Goal: Information Seeking & Learning: Learn about a topic

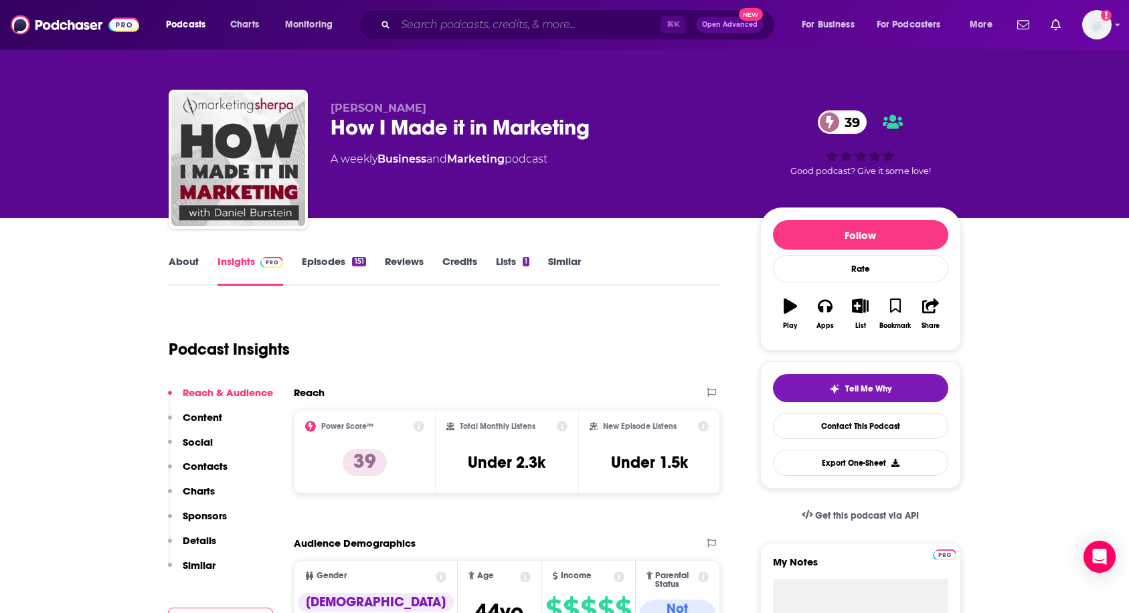
click at [511, 32] on input "Search podcasts, credits, & more..." at bounding box center [528, 24] width 265 height 21
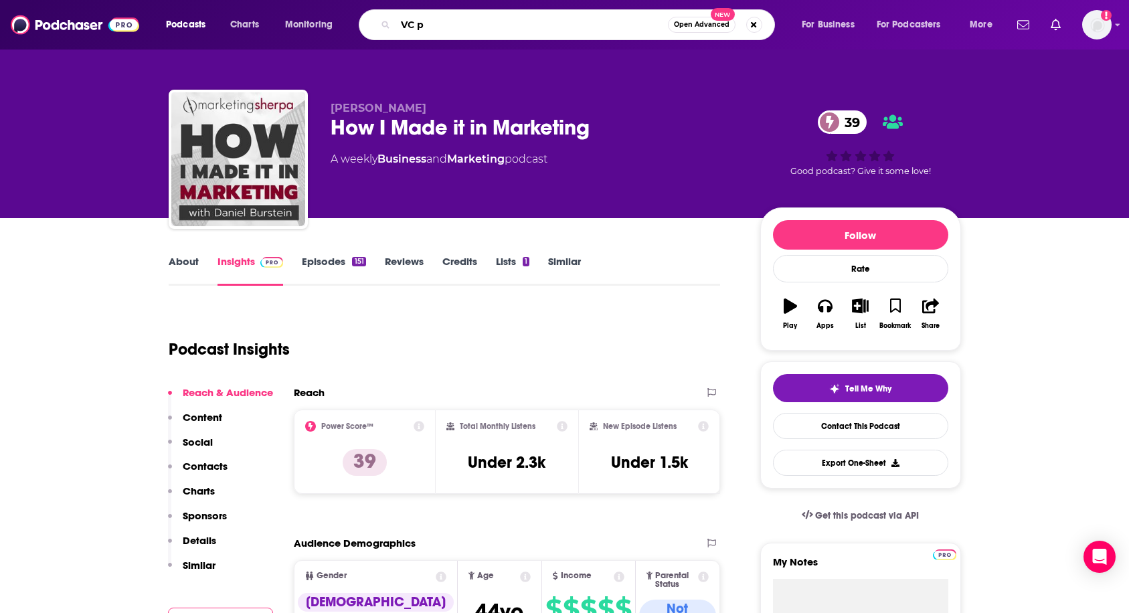
type input "VC"
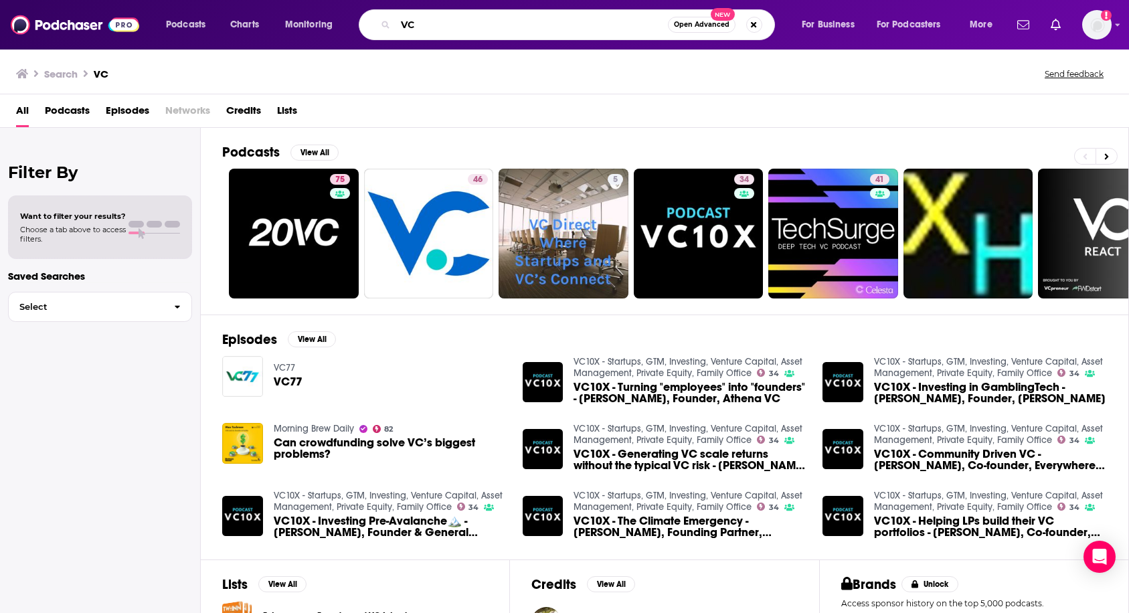
drag, startPoint x: 447, startPoint y: 25, endPoint x: 402, endPoint y: 5, distance: 49.5
click at [402, 5] on div "Podcasts Charts Monitoring VC Open Advanced New For Business For Podcasters Mor…" at bounding box center [564, 25] width 1129 height 50
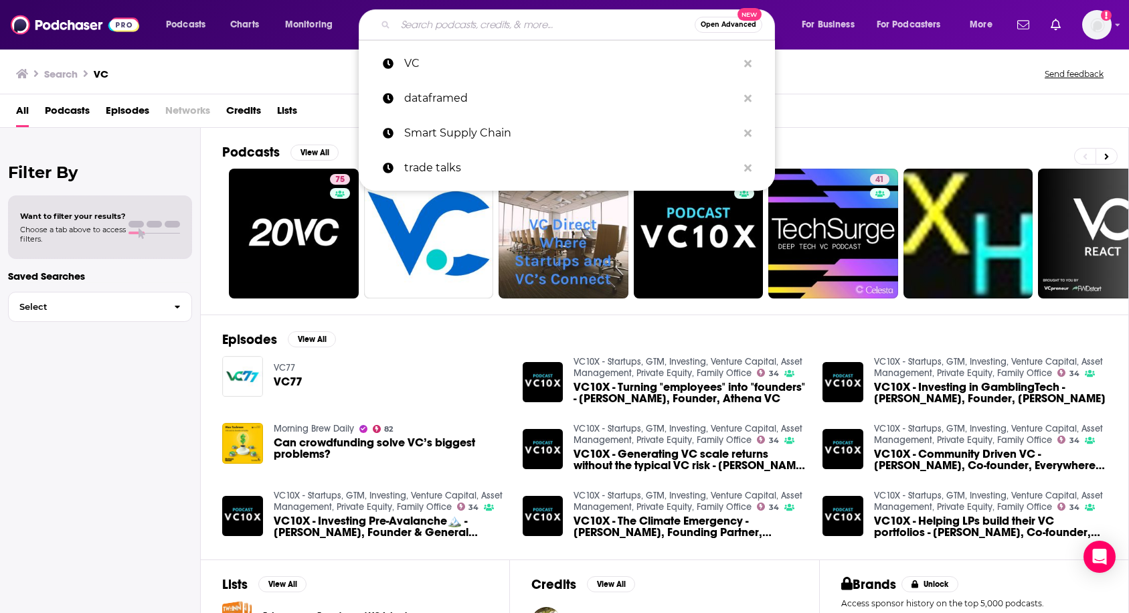
paste input "Invest Like the Best with Patrick O'Shaughnessy"
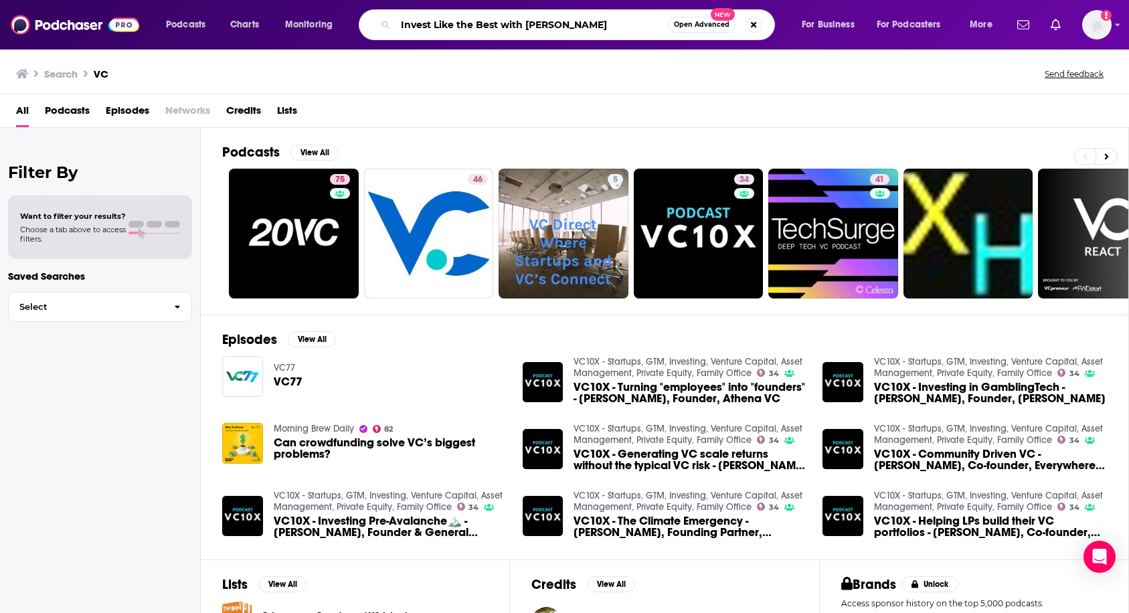
type input "Invest Like the Best with Patrick O'Shaughnessy"
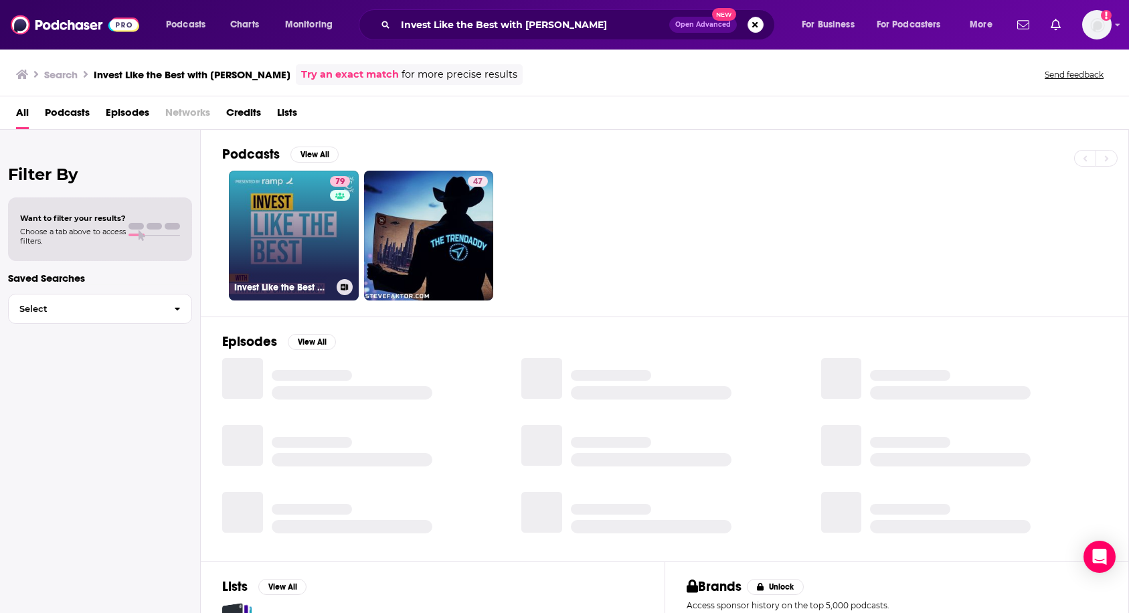
click at [291, 220] on link "79 Invest Like the Best with Patrick O'Shaughnessy" at bounding box center [294, 236] width 130 height 130
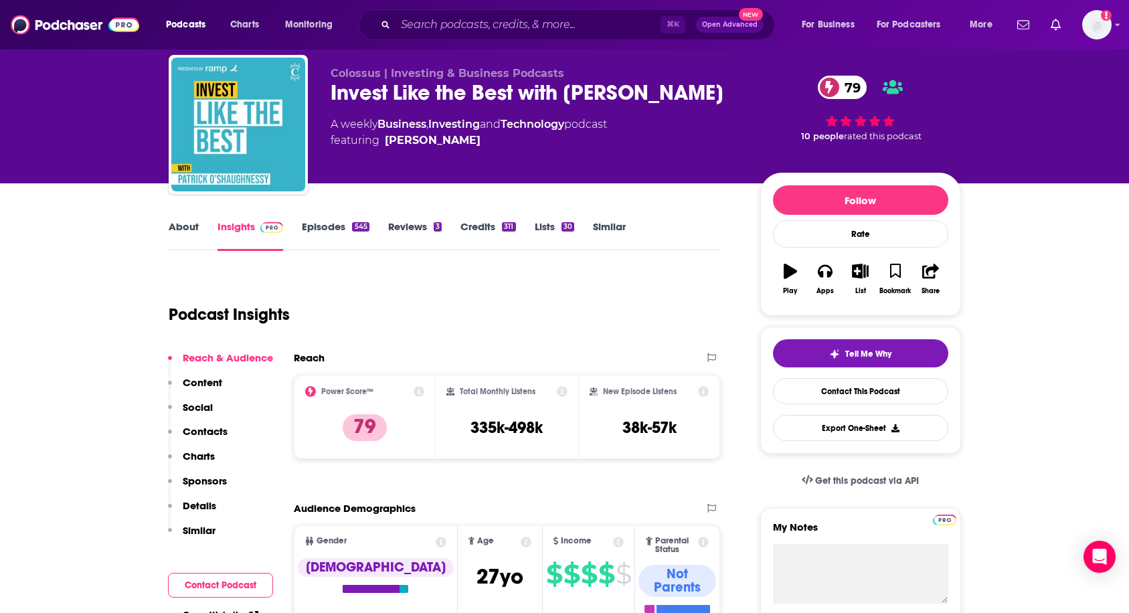
scroll to position [35, 0]
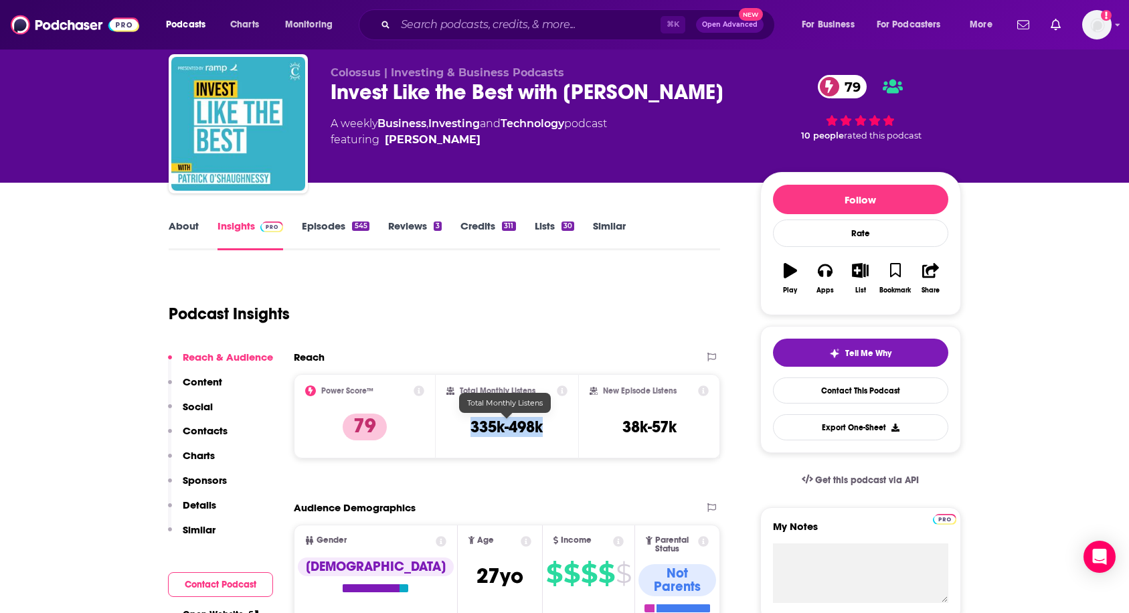
drag, startPoint x: 466, startPoint y: 426, endPoint x: 557, endPoint y: 430, distance: 91.1
click at [557, 430] on div "Total Monthly Listens 335k-498k" at bounding box center [506, 417] width 121 height 62
copy h3 "335k-498k"
drag, startPoint x: 380, startPoint y: 163, endPoint x: 513, endPoint y: 163, distance: 133.9
click at [513, 148] on span "featuring Patrick O'Shaughnessy" at bounding box center [469, 140] width 276 height 16
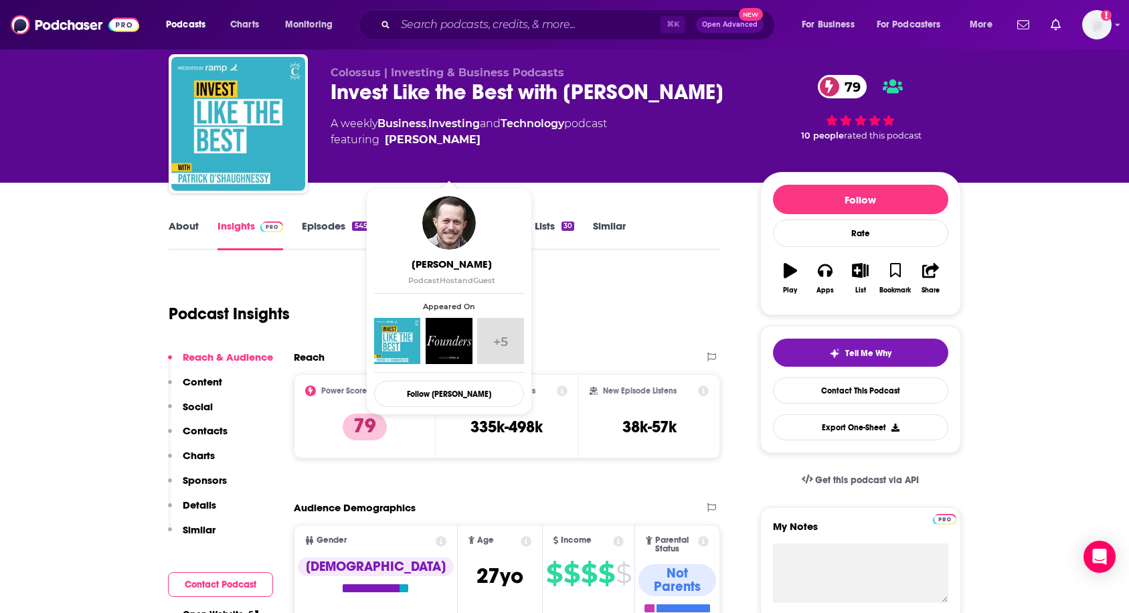
drag, startPoint x: 382, startPoint y: 163, endPoint x: 511, endPoint y: 165, distance: 129.2
click at [511, 148] on span "featuring Patrick O'Shaughnessy" at bounding box center [469, 140] width 276 height 16
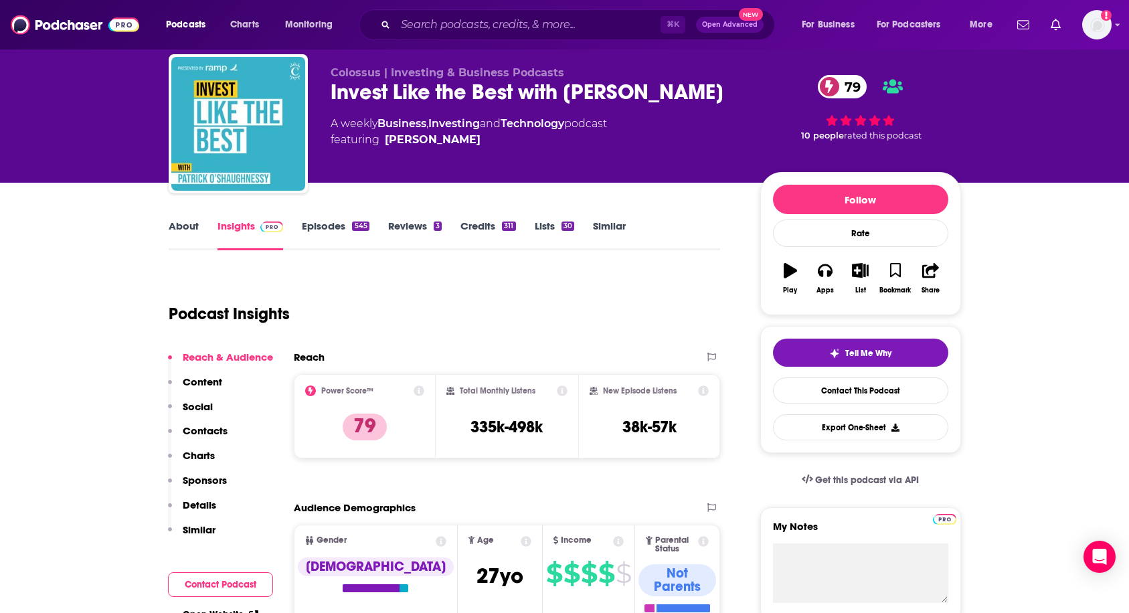
copy span "Patrick O'Shaughnessy"
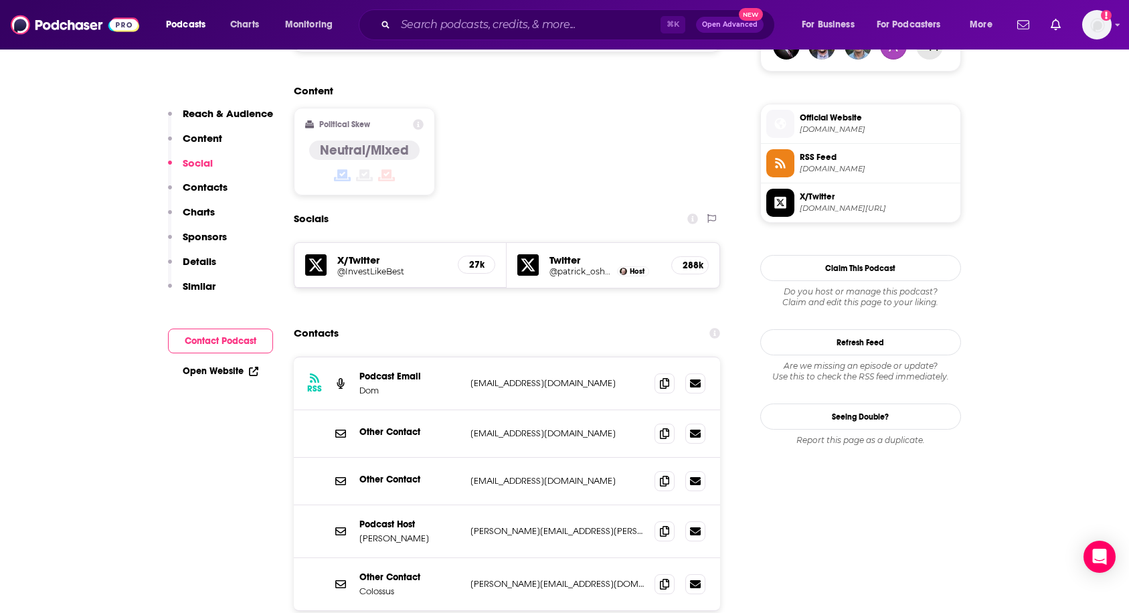
scroll to position [1033, 0]
click at [668, 376] on icon at bounding box center [664, 381] width 9 height 11
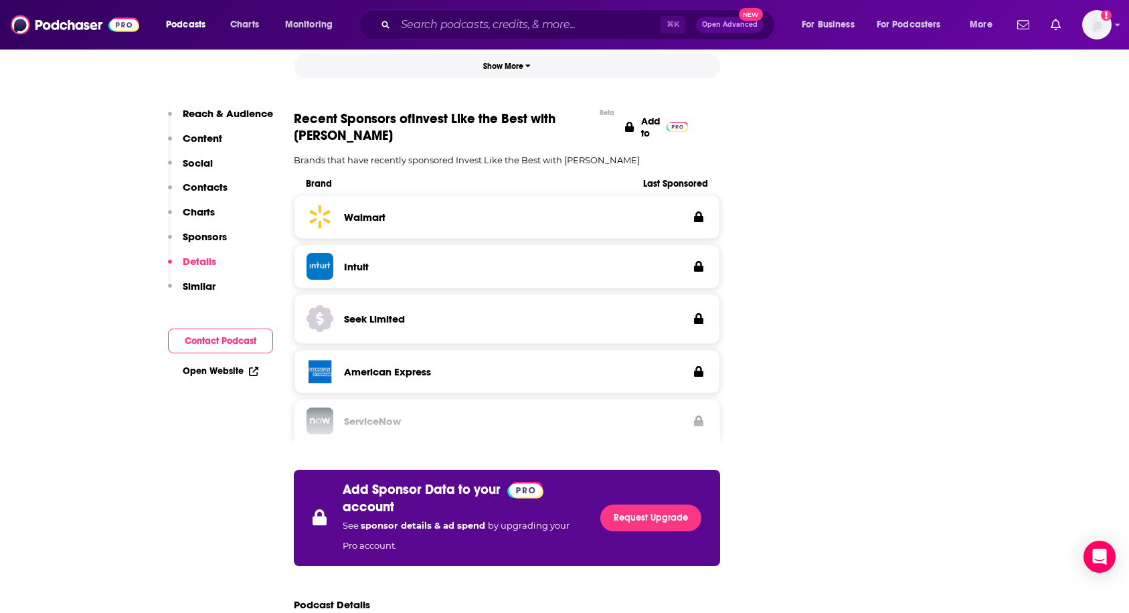
scroll to position [1908, 0]
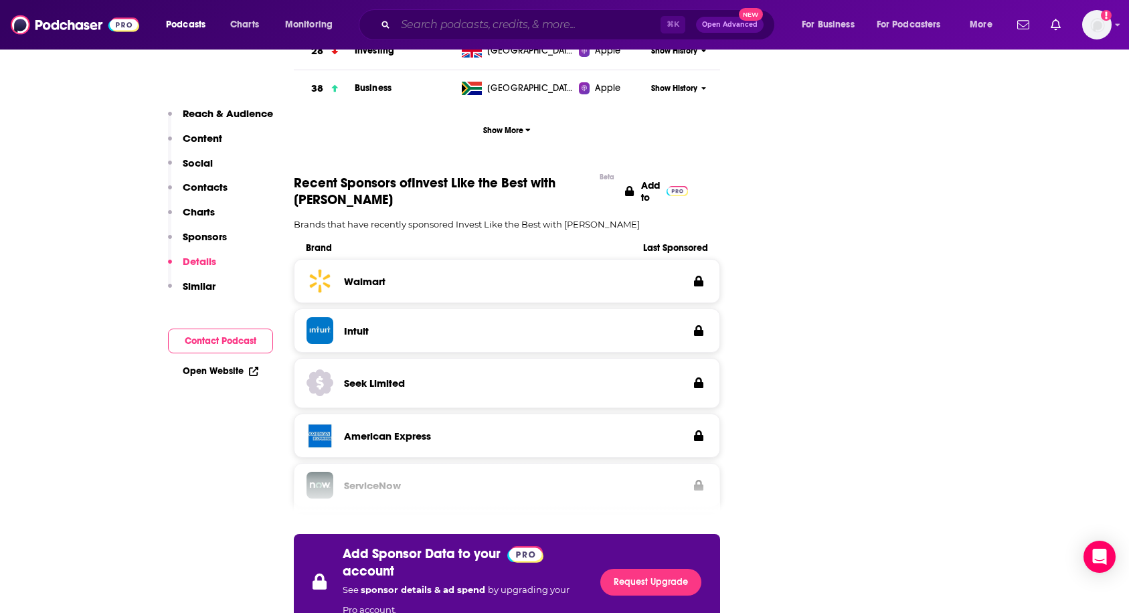
click at [467, 29] on input "Search podcasts, credits, & more..." at bounding box center [528, 24] width 265 height 21
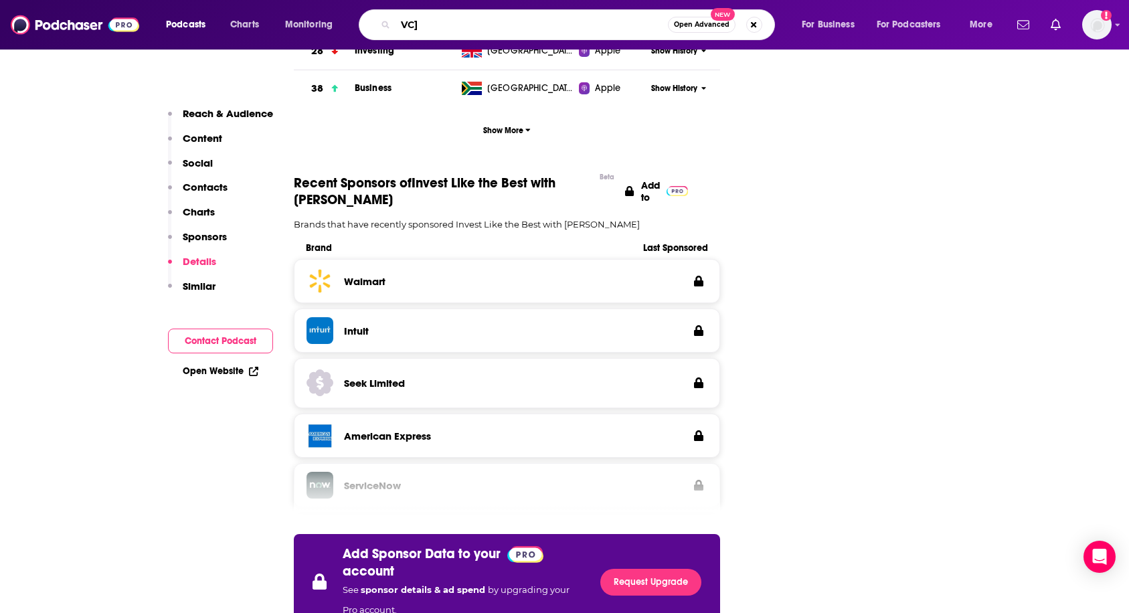
type input "VC"
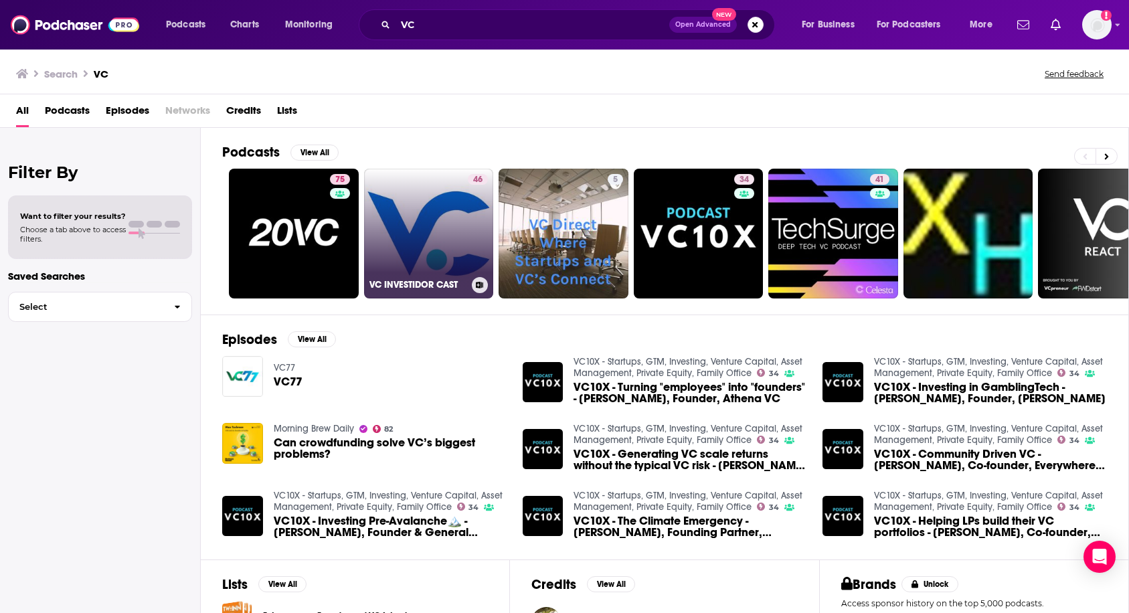
click at [463, 214] on link "46 VC INVESTIDOR CAST" at bounding box center [429, 234] width 130 height 130
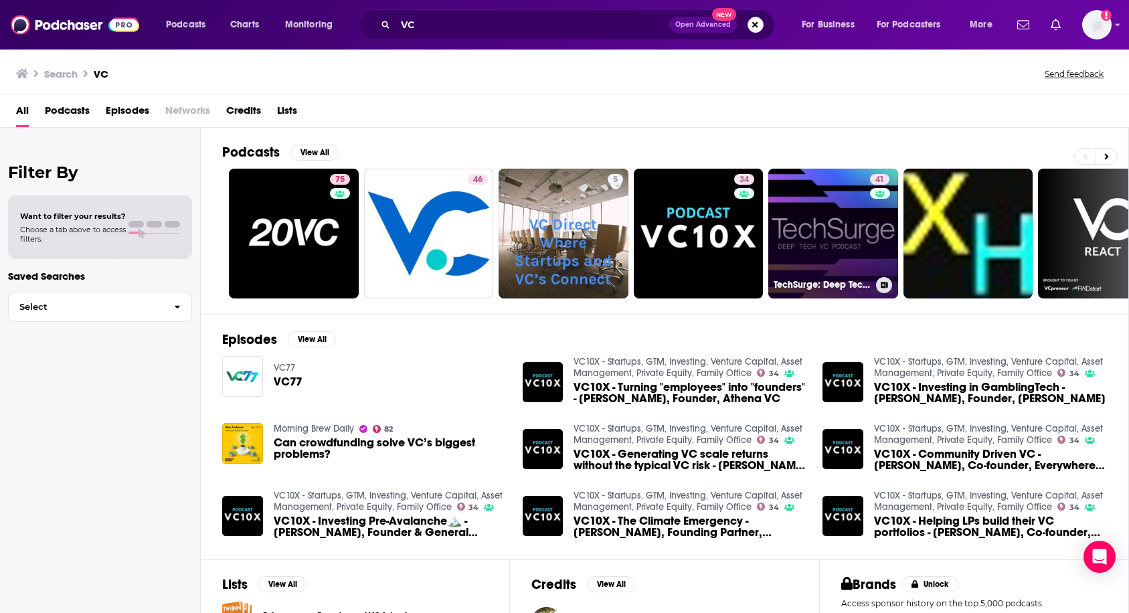
click at [870, 214] on div "41" at bounding box center [881, 225] width 23 height 103
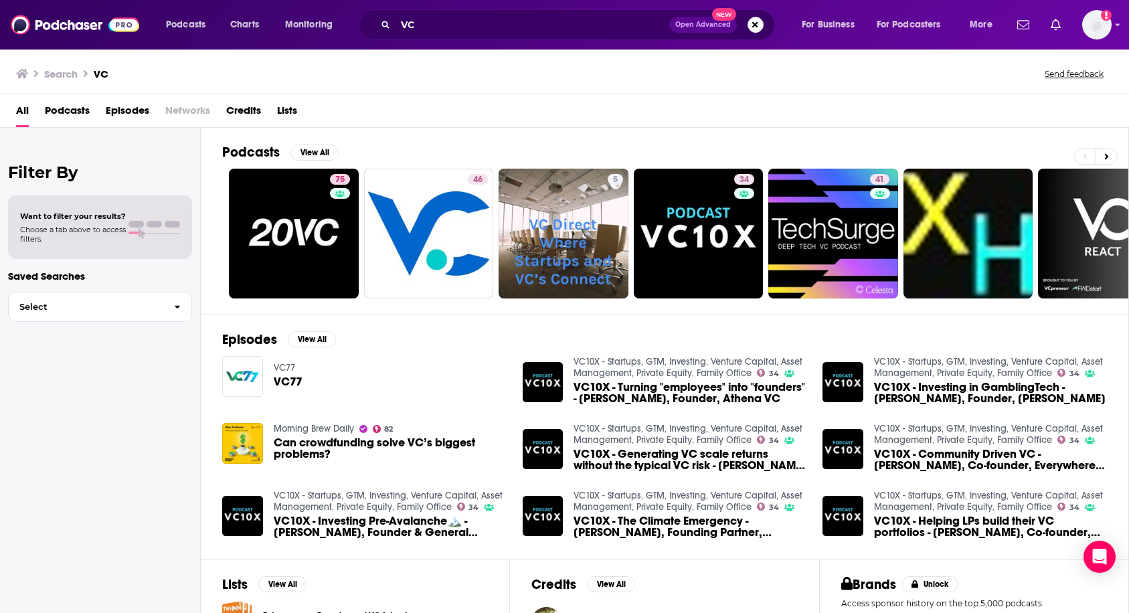
click at [61, 111] on span "Podcasts" at bounding box center [67, 113] width 45 height 27
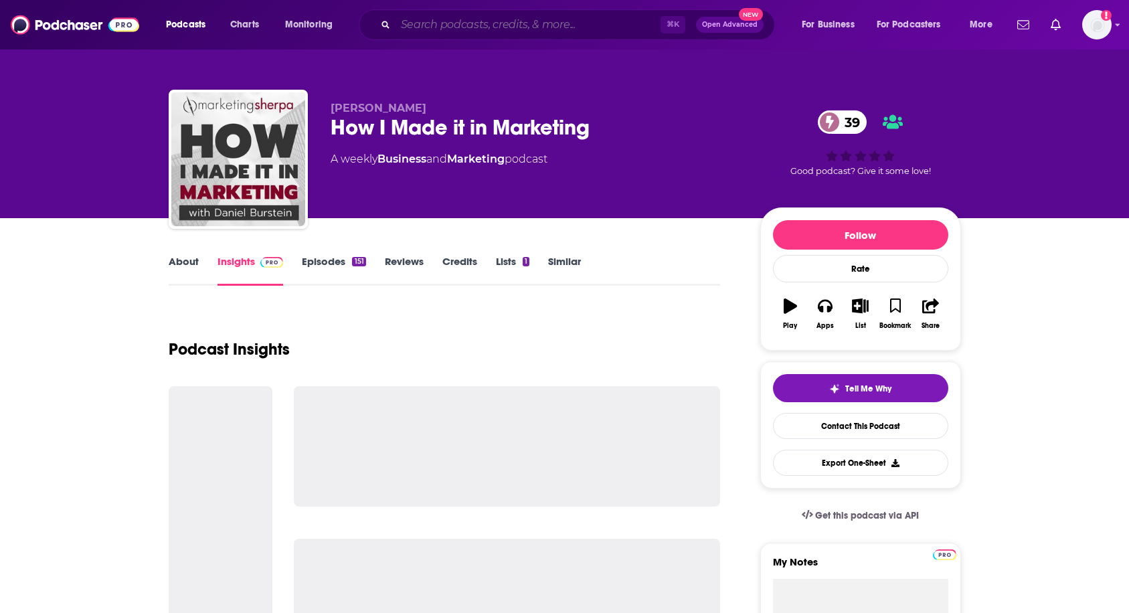
click at [542, 30] on input "Search podcasts, credits, & more..." at bounding box center [528, 24] width 265 height 21
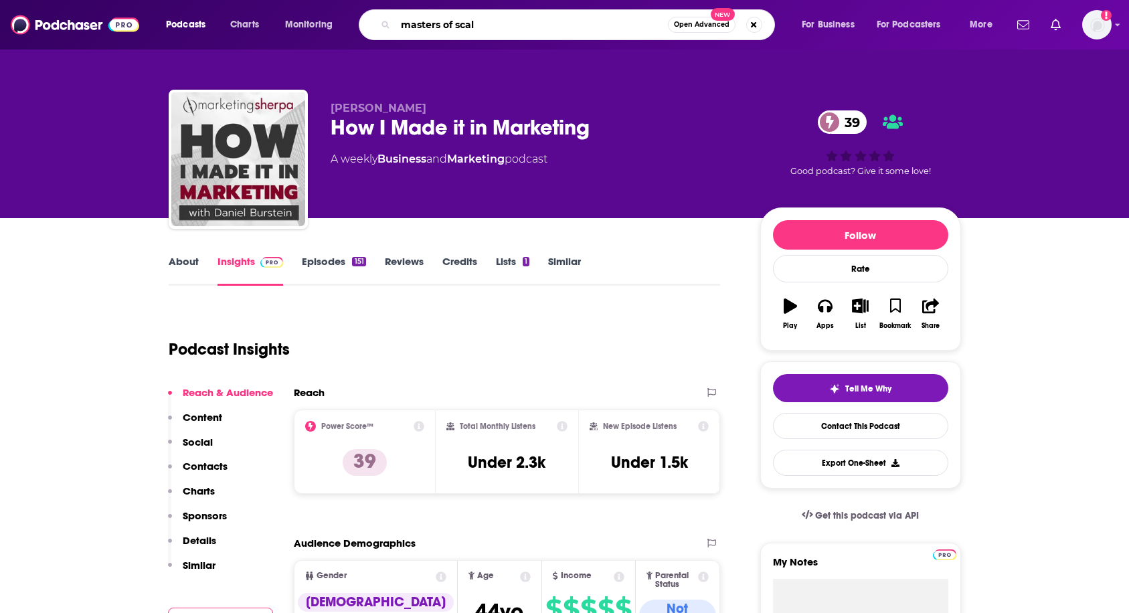
type input "masters of scale"
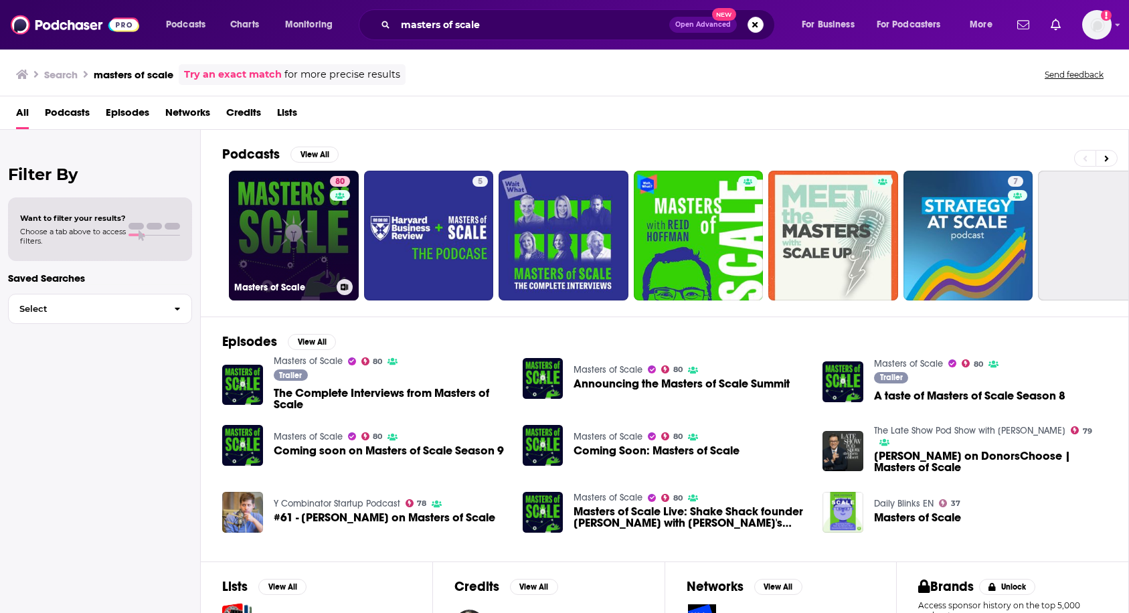
click at [305, 275] on link "80 Masters of Scale" at bounding box center [294, 236] width 130 height 130
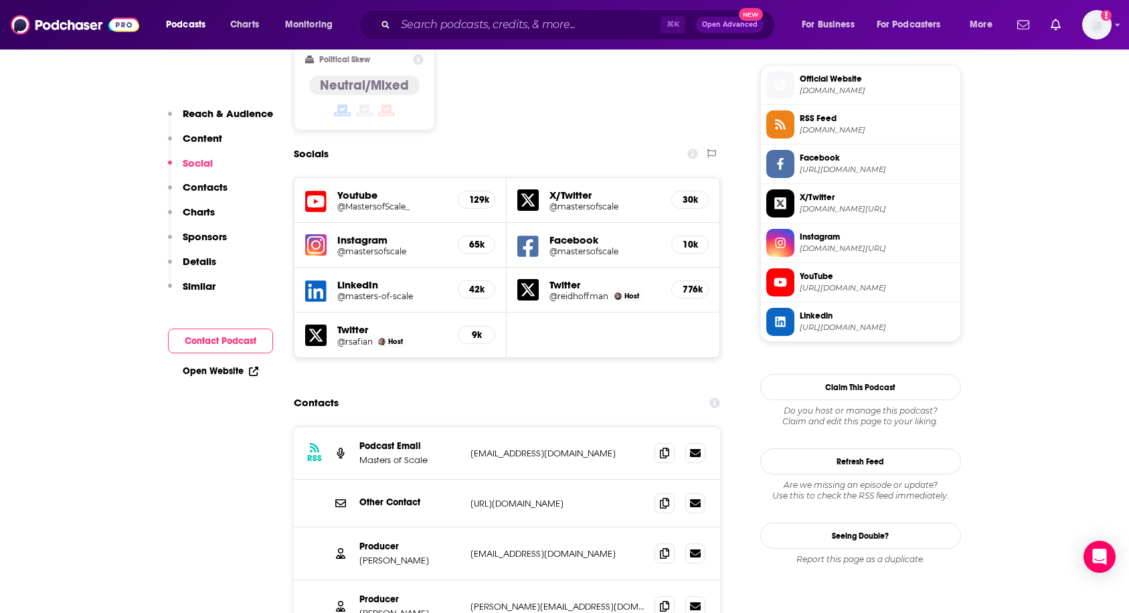
scroll to position [1083, 0]
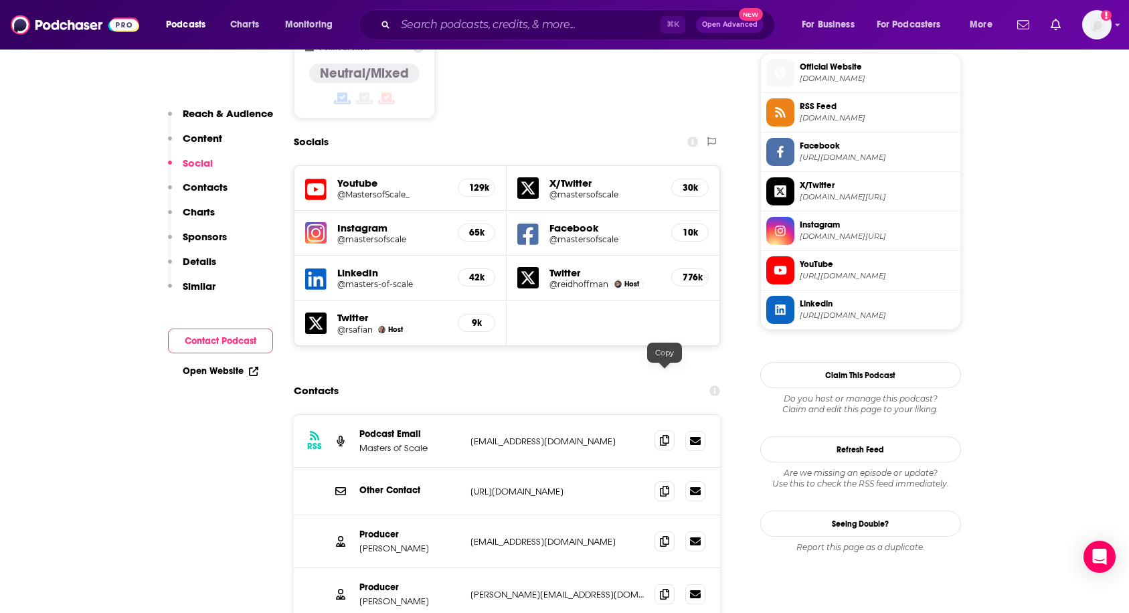
click at [670, 430] on span at bounding box center [665, 440] width 20 height 20
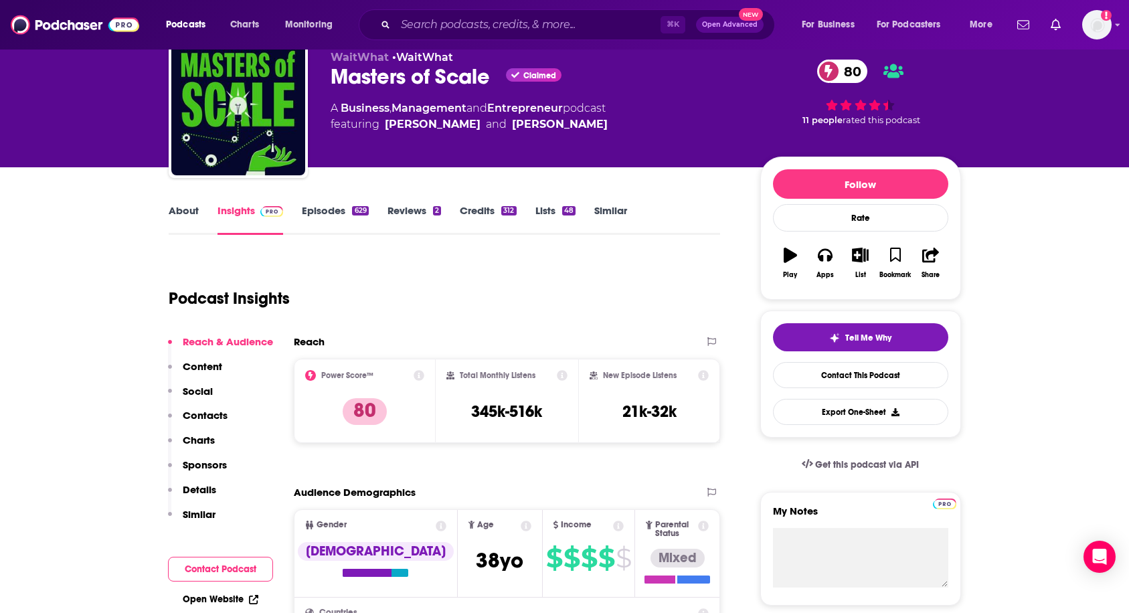
scroll to position [54, 0]
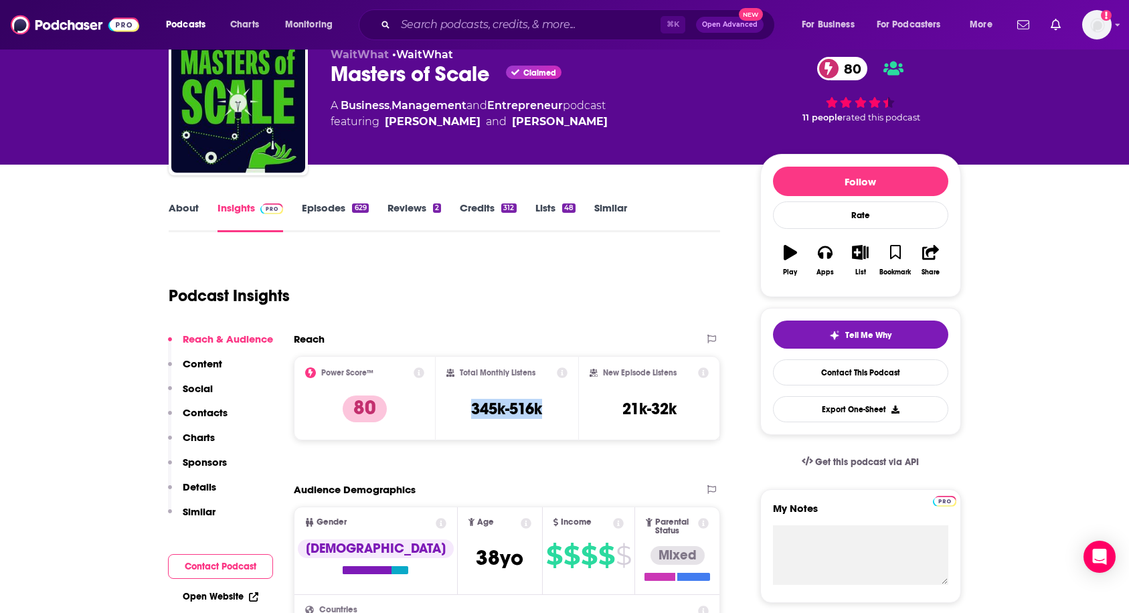
drag, startPoint x: 463, startPoint y: 410, endPoint x: 552, endPoint y: 410, distance: 89.0
click at [552, 410] on div "Total Monthly Listens 345k-516k" at bounding box center [506, 398] width 121 height 62
copy h3 "345k-516k"
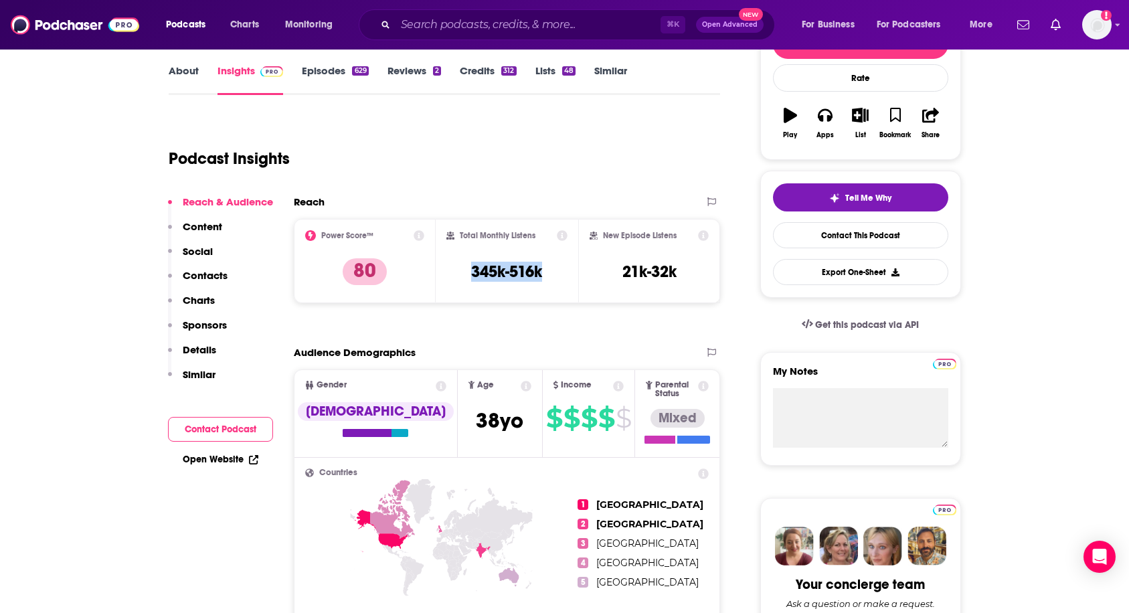
scroll to position [0, 0]
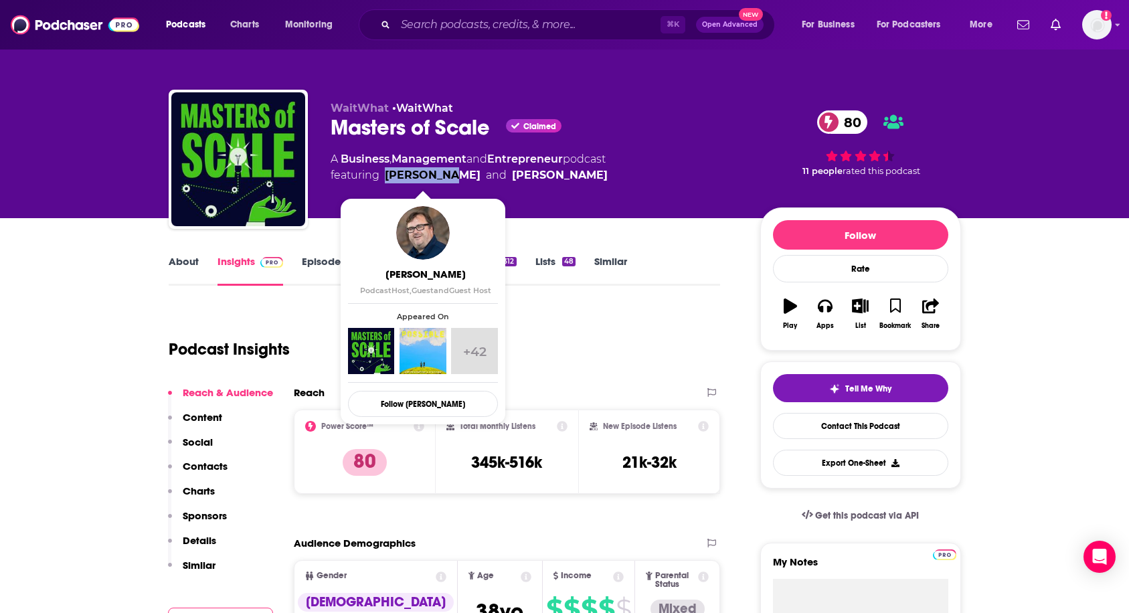
drag, startPoint x: 383, startPoint y: 175, endPoint x: 446, endPoint y: 173, distance: 62.9
click at [446, 173] on span "featuring [PERSON_NAME] and [PERSON_NAME]" at bounding box center [469, 175] width 277 height 16
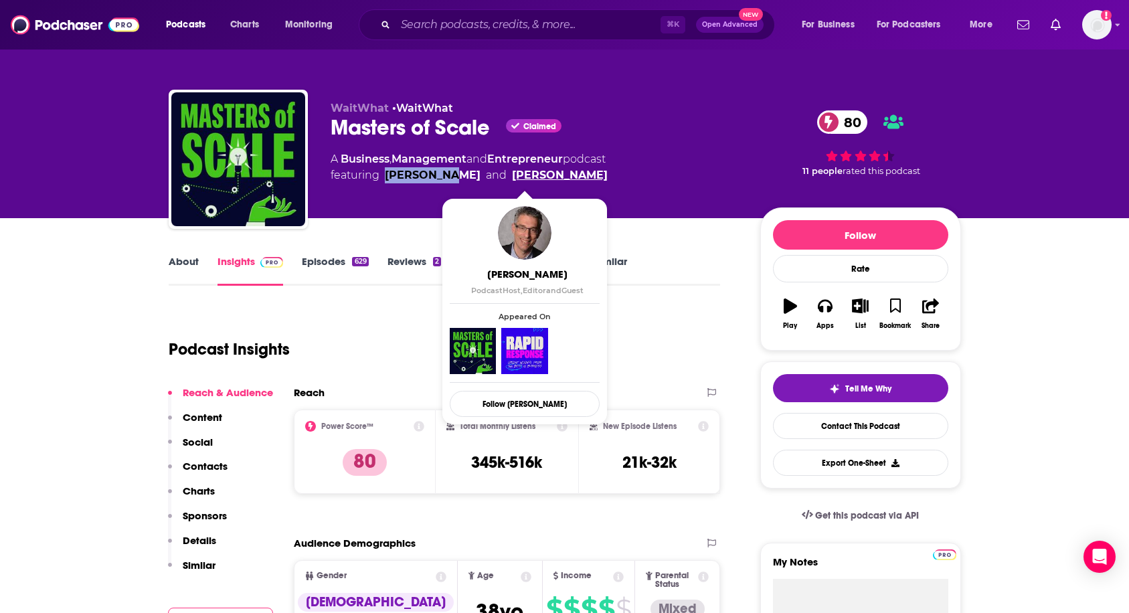
click at [517, 171] on link "[PERSON_NAME]" at bounding box center [560, 175] width 96 height 16
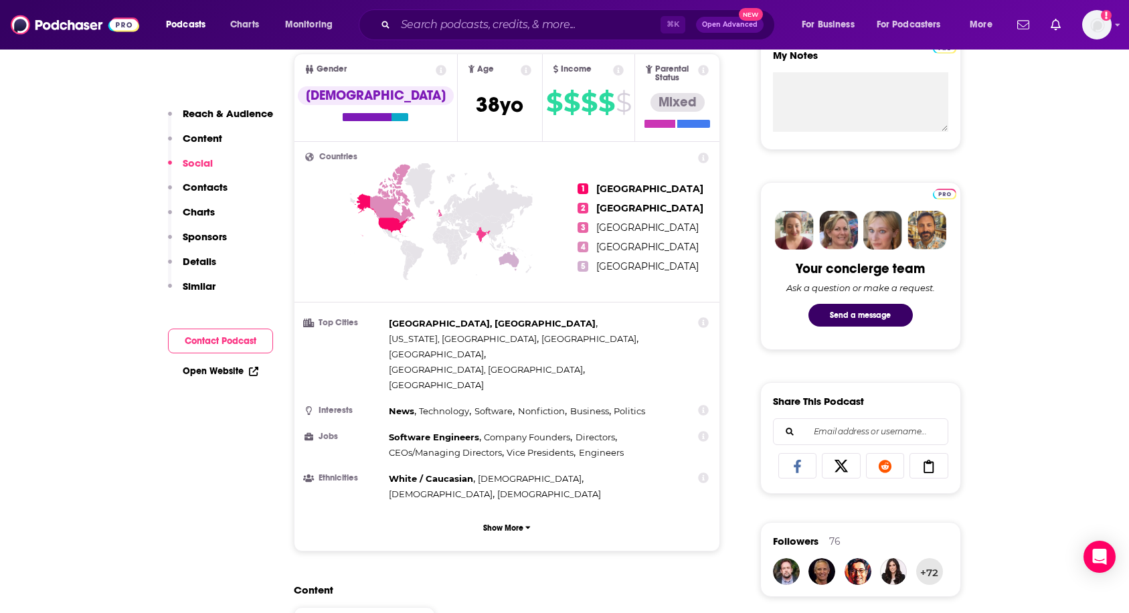
scroll to position [272, 0]
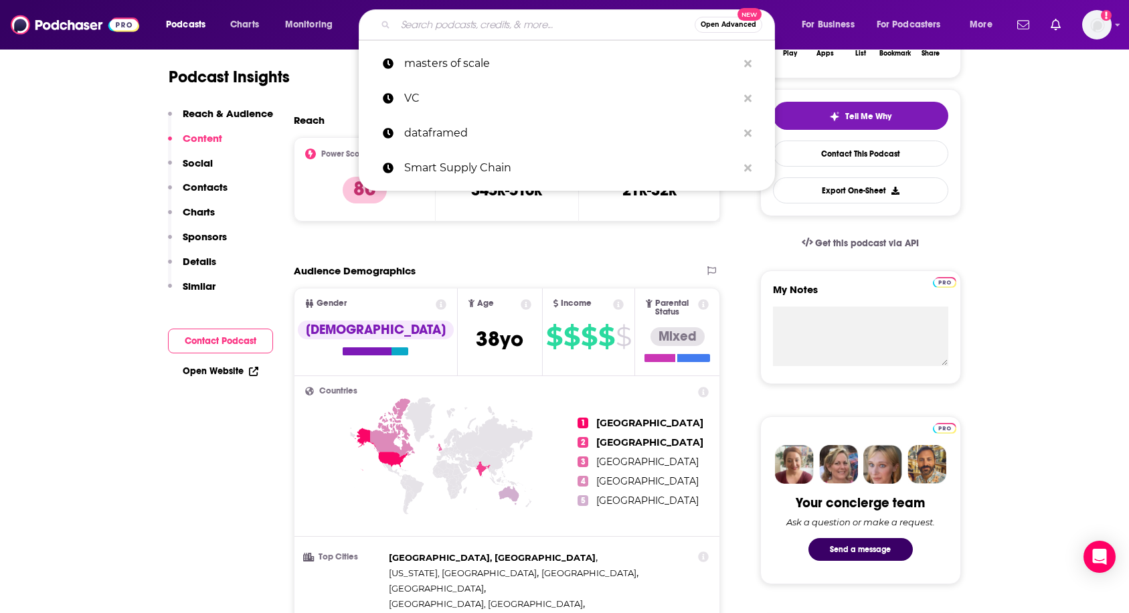
click at [469, 24] on input "Search podcasts, credits, & more..." at bounding box center [545, 24] width 299 height 21
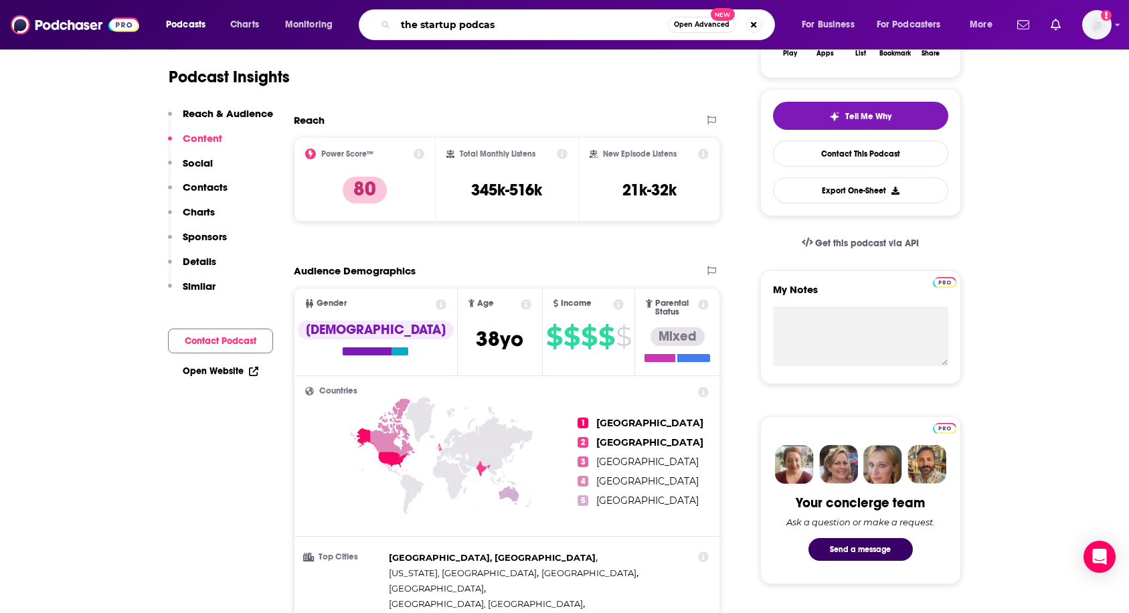
type input "the startup podcast"
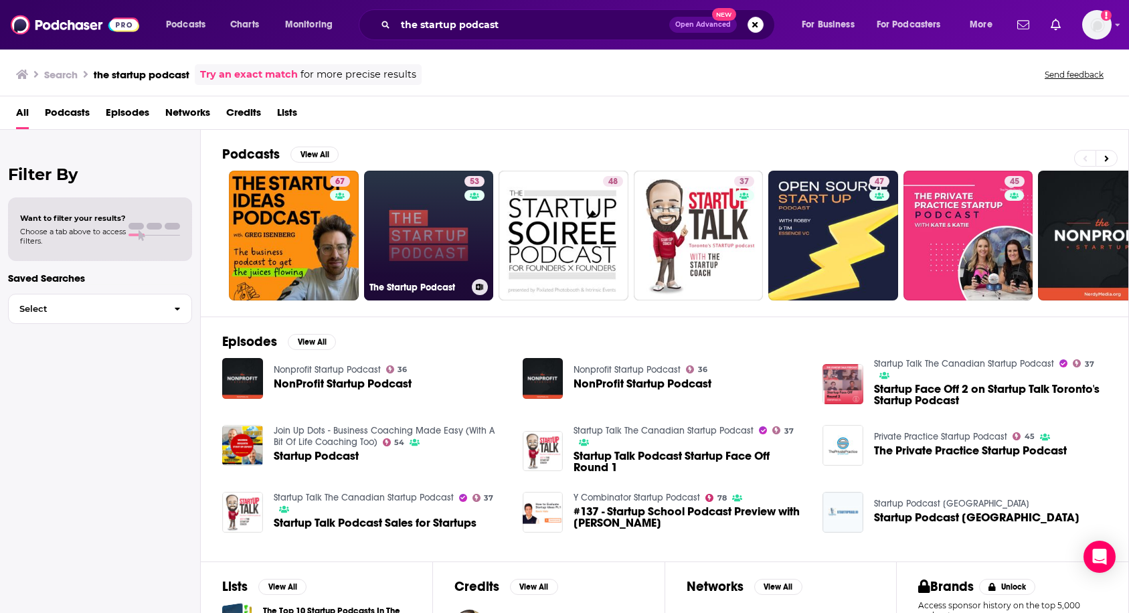
click at [420, 269] on link "53 The Startup Podcast" at bounding box center [429, 236] width 130 height 130
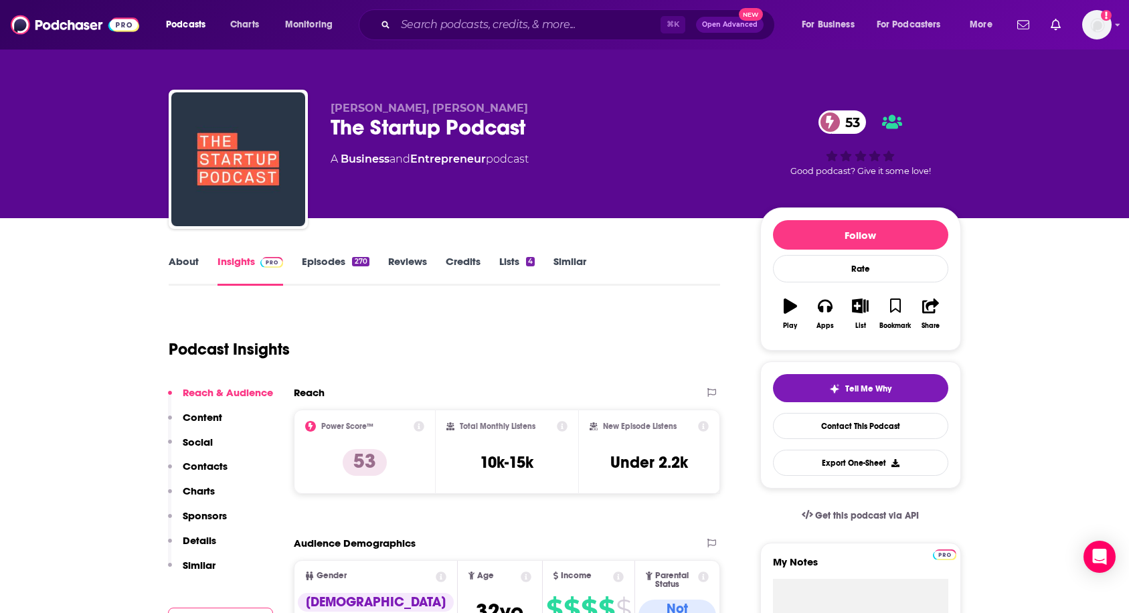
click at [179, 268] on link "About" at bounding box center [184, 270] width 30 height 31
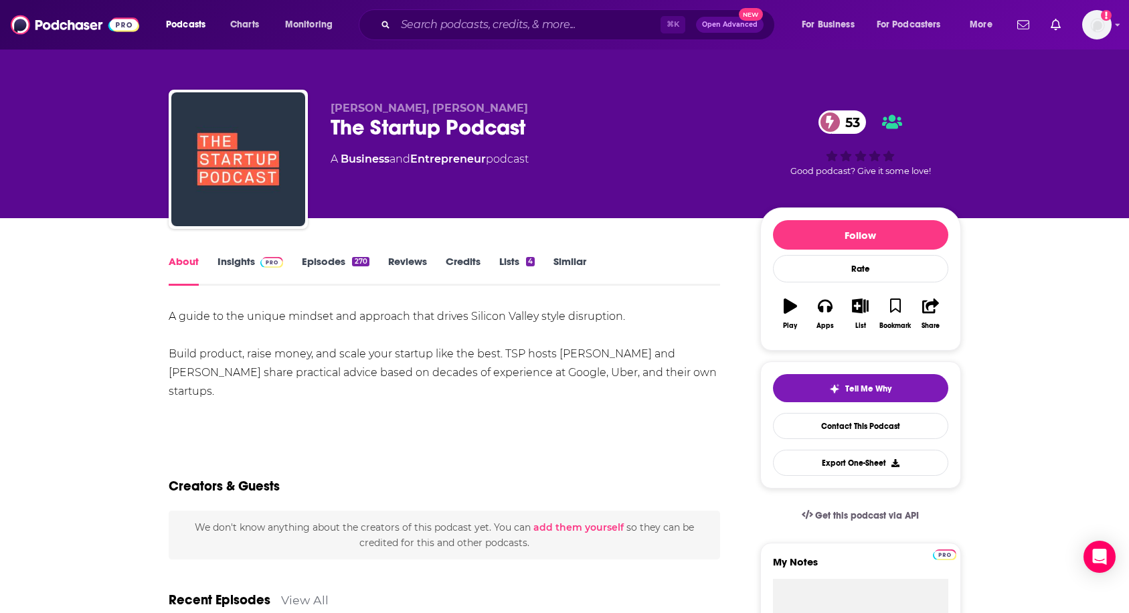
click at [447, 36] on div "⌘ K Open Advanced New" at bounding box center [567, 24] width 416 height 31
click at [432, 21] on input "Search podcasts, credits, & more..." at bounding box center [528, 24] width 265 height 21
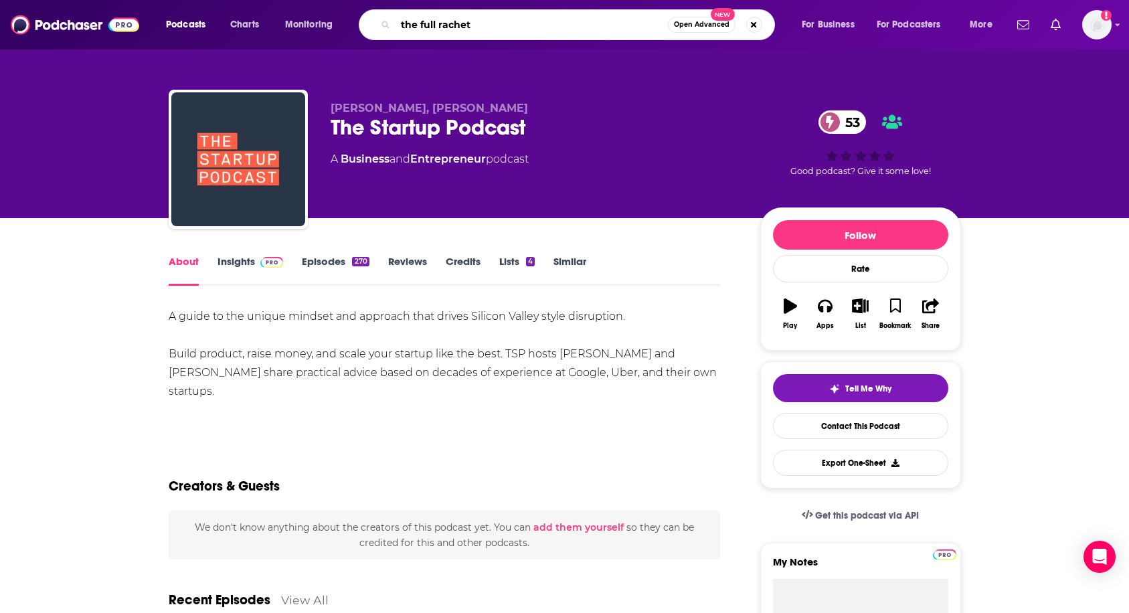
type input "the full rachet"
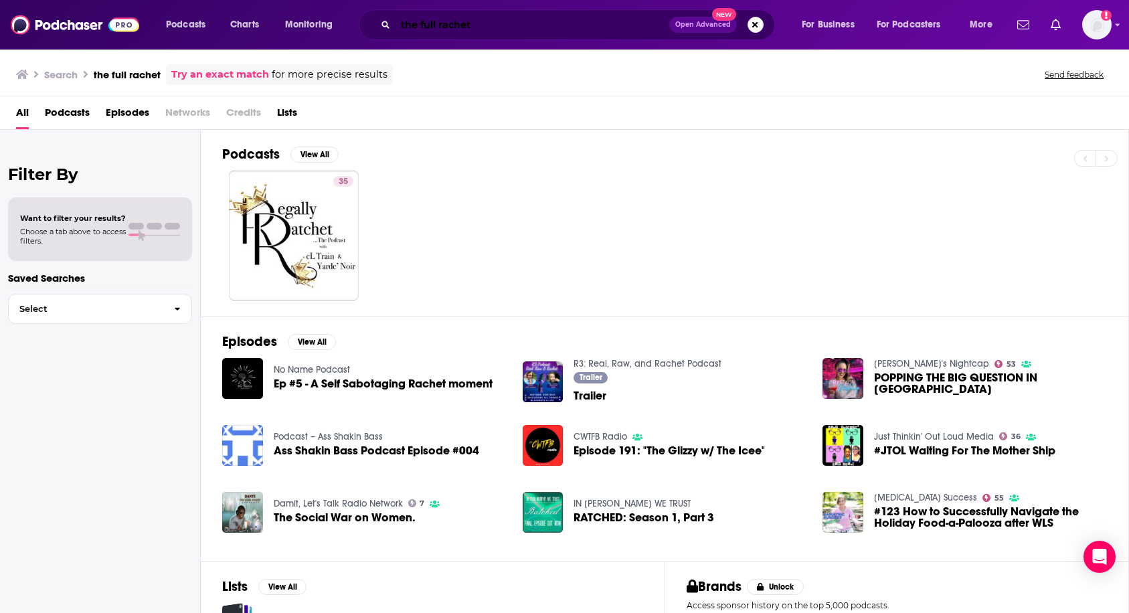
click at [515, 21] on input "the full rachet" at bounding box center [533, 24] width 274 height 21
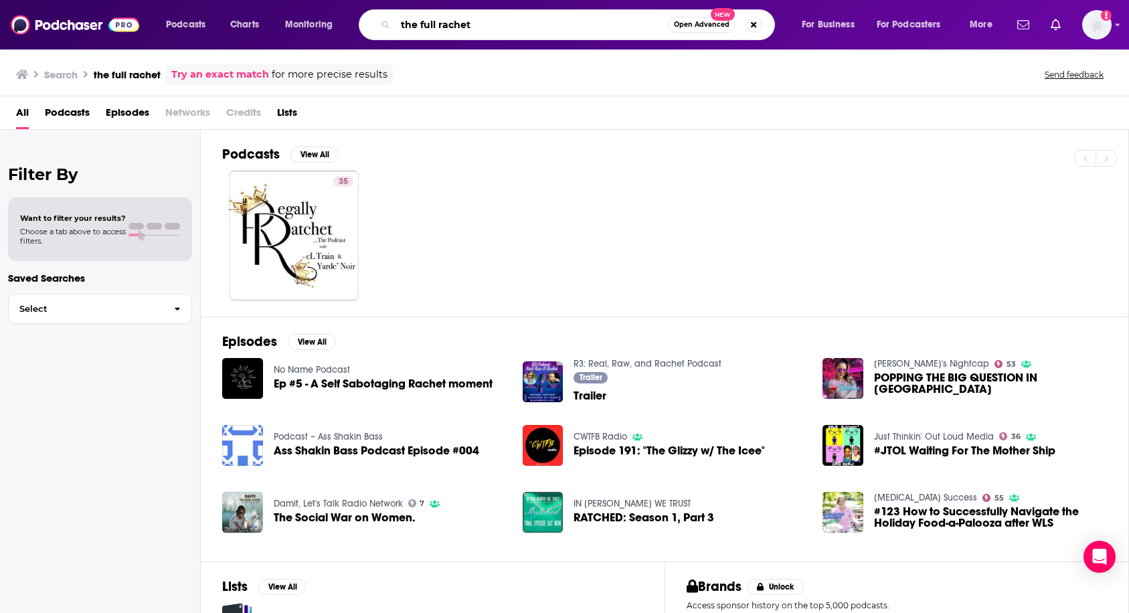
drag, startPoint x: 499, startPoint y: 21, endPoint x: 468, endPoint y: 31, distance: 32.4
click at [468, 31] on input "the full rachet" at bounding box center [532, 24] width 272 height 21
drag, startPoint x: 468, startPoint y: 31, endPoint x: 369, endPoint y: 17, distance: 99.4
click at [369, 17] on div "the full rachet Open Advanced New" at bounding box center [567, 24] width 416 height 31
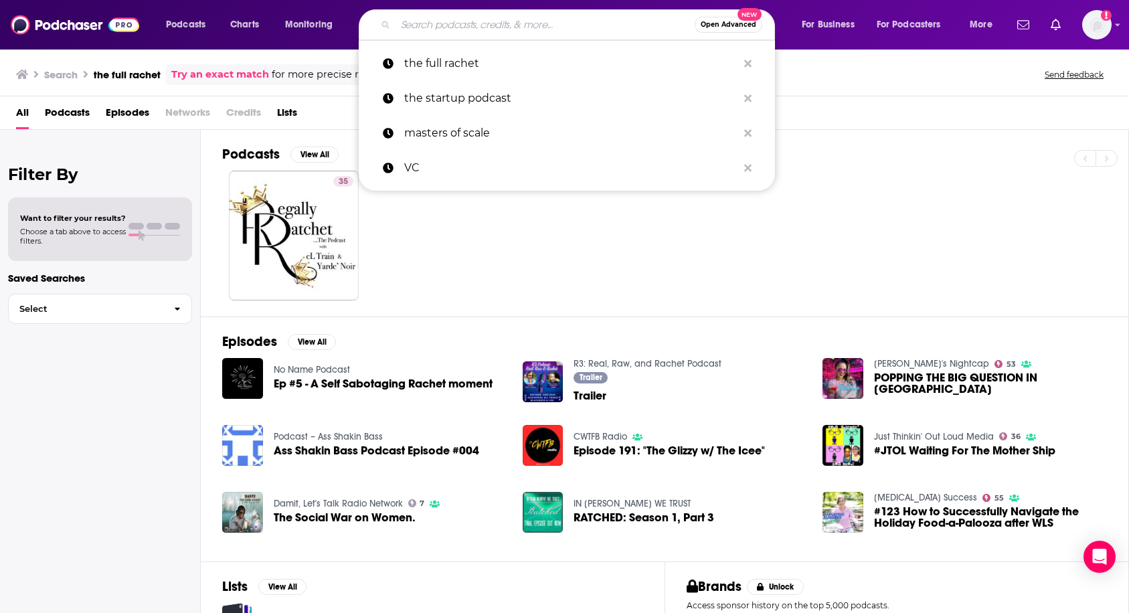
paste input "The Full Ratchet"
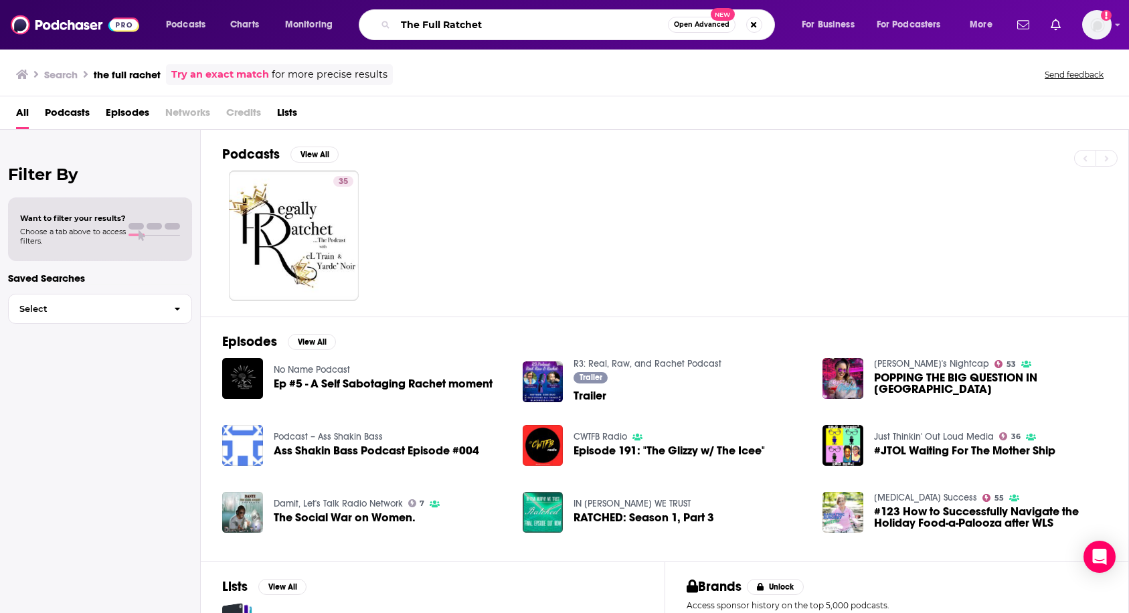
type input "The Full Ratchet"
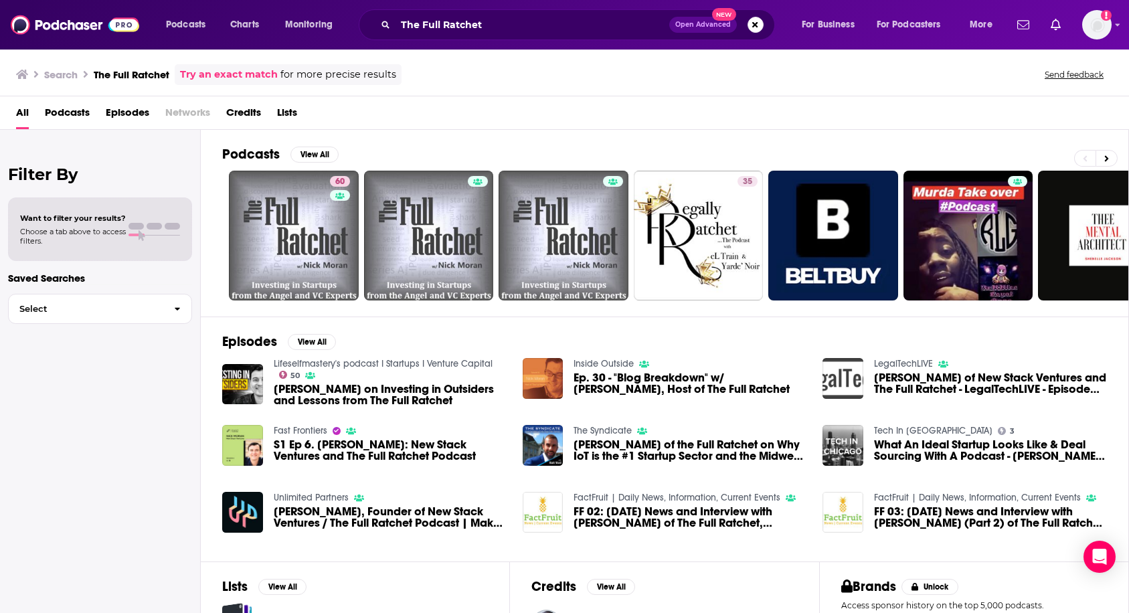
scroll to position [2, 0]
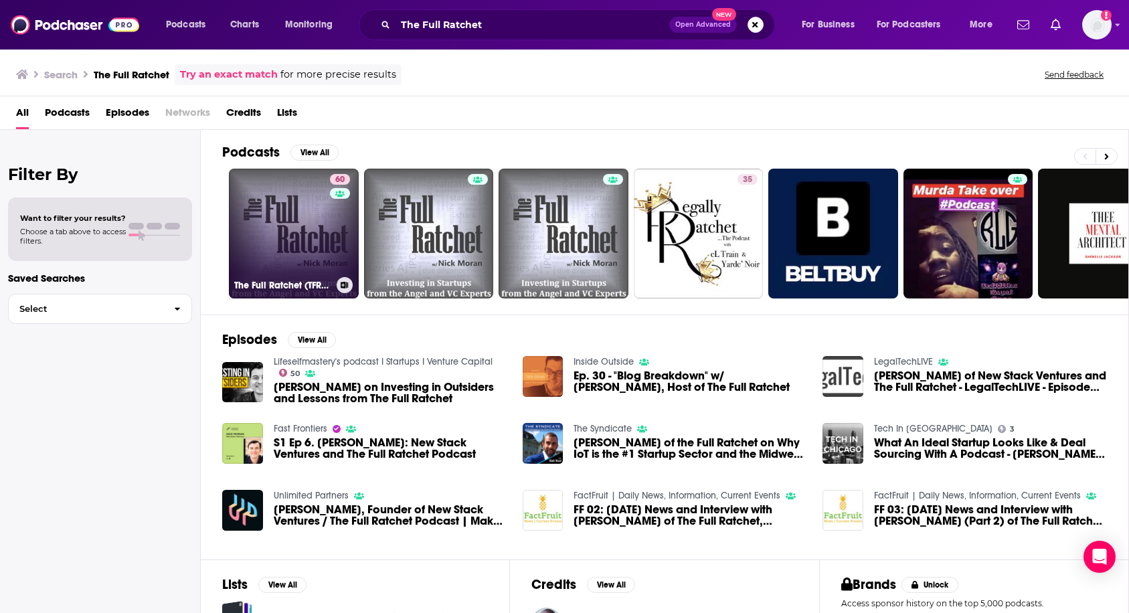
click at [303, 253] on link "60 The Full Ratchet (TFR): Venture Capital and Startup Investing Demystified" at bounding box center [294, 234] width 130 height 130
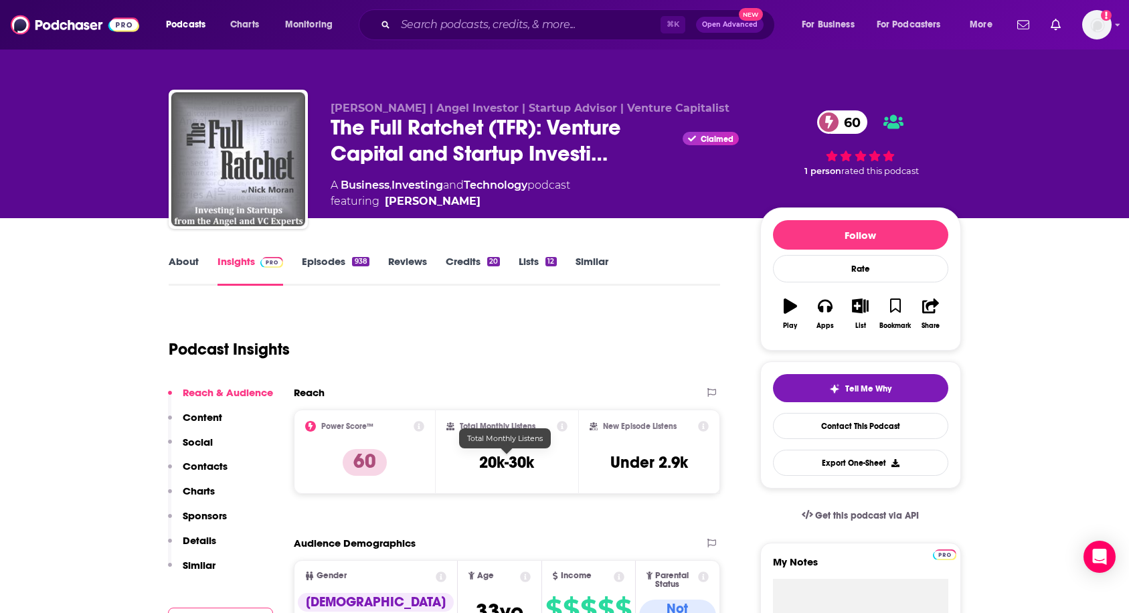
drag, startPoint x: 470, startPoint y: 461, endPoint x: 568, endPoint y: 461, distance: 97.7
click at [568, 461] on div "Total Monthly Listens 20k-30k" at bounding box center [507, 452] width 143 height 84
drag, startPoint x: 477, startPoint y: 460, endPoint x: 552, endPoint y: 461, distance: 75.0
click at [552, 461] on div "Total Monthly Listens 20k-30k" at bounding box center [506, 452] width 121 height 62
copy h3 "20k-30k"
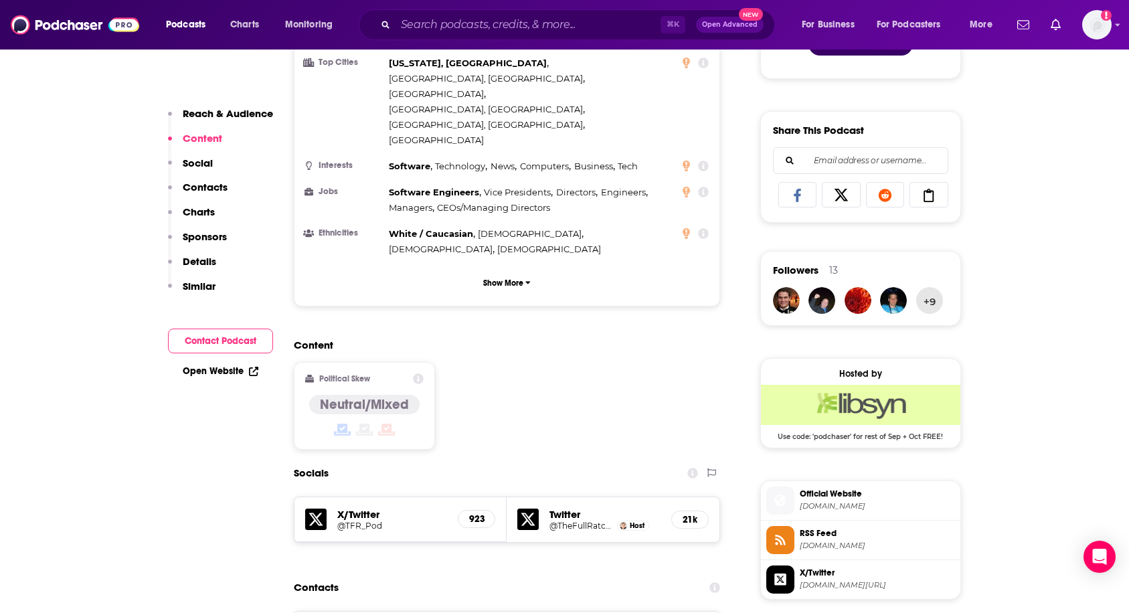
scroll to position [953, 0]
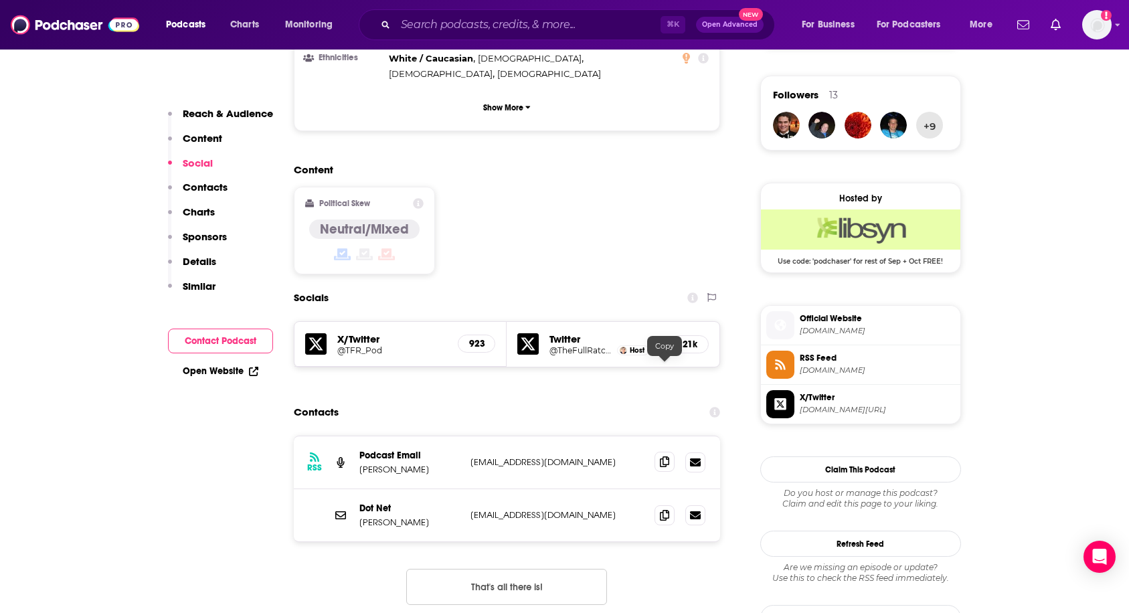
click at [667, 457] on icon at bounding box center [664, 462] width 9 height 11
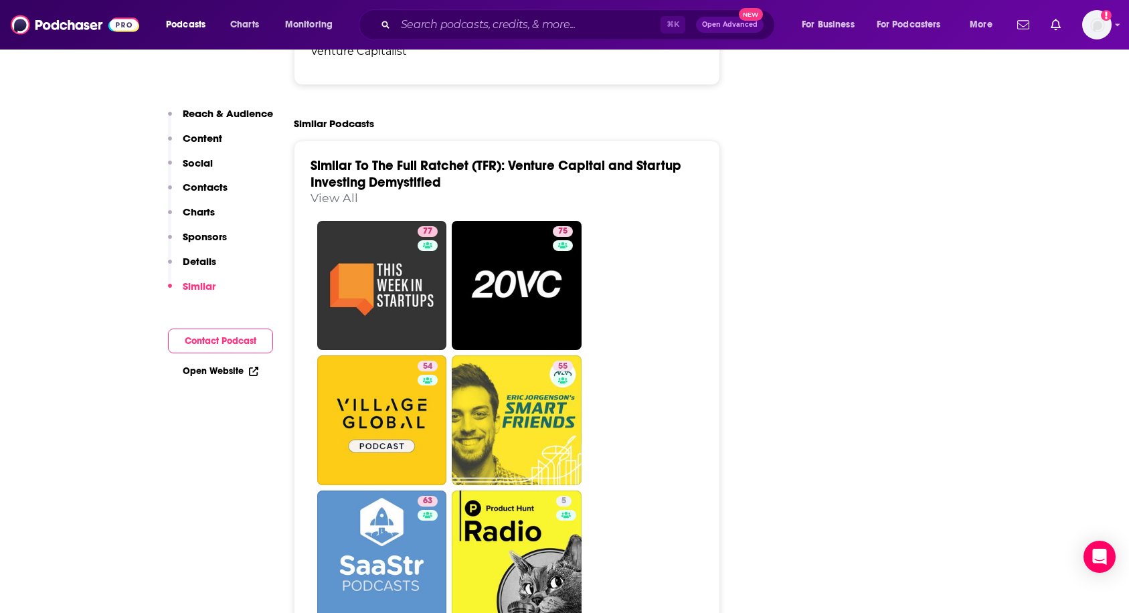
scroll to position [2560, 0]
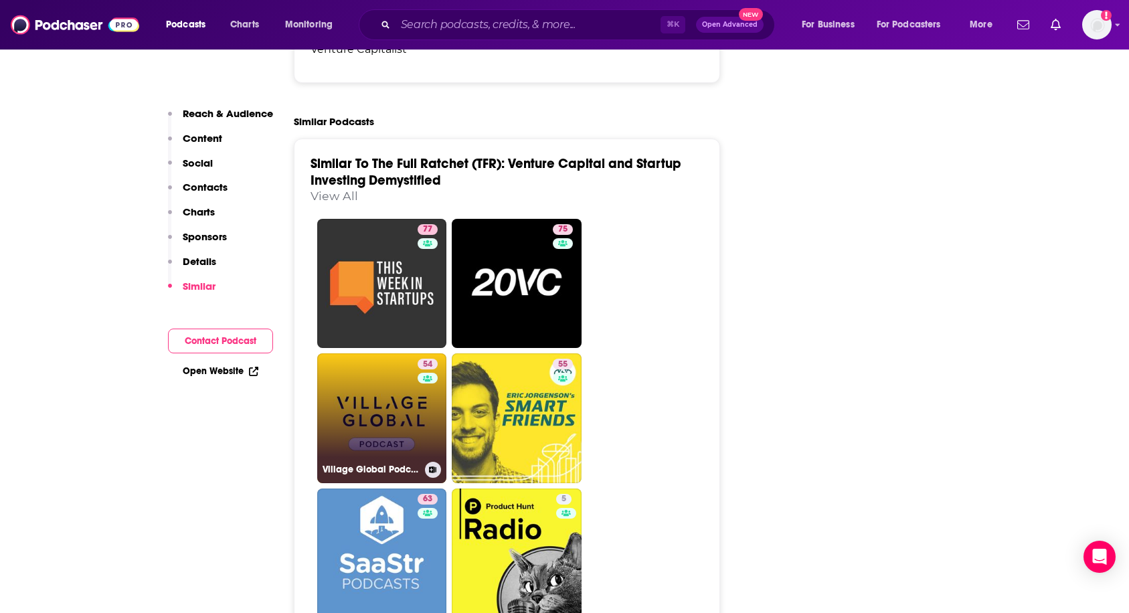
click at [416, 353] on link "54 Village Global Podcast" at bounding box center [382, 418] width 130 height 130
type input "[URL][DOMAIN_NAME]"
